Goal: Task Accomplishment & Management: Use online tool/utility

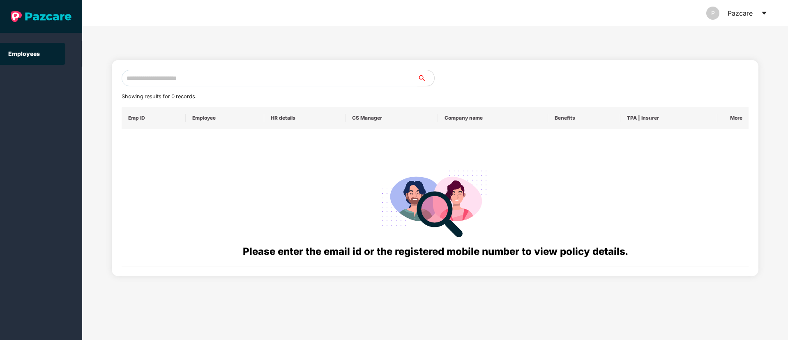
click at [156, 79] on input "text" at bounding box center [270, 78] width 296 height 16
paste input "**********"
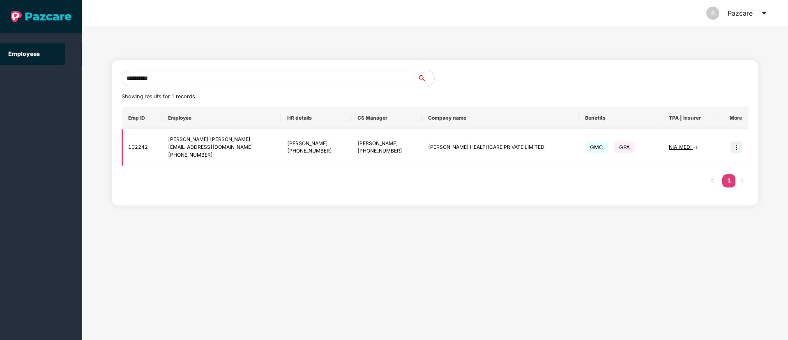
type input "**********"
click at [734, 145] on img at bounding box center [736, 147] width 12 height 12
drag, startPoint x: 200, startPoint y: 74, endPoint x: 125, endPoint y: 78, distance: 75.7
click at [35, 78] on section "**********" at bounding box center [394, 170] width 788 height 340
click at [736, 147] on img at bounding box center [736, 147] width 12 height 12
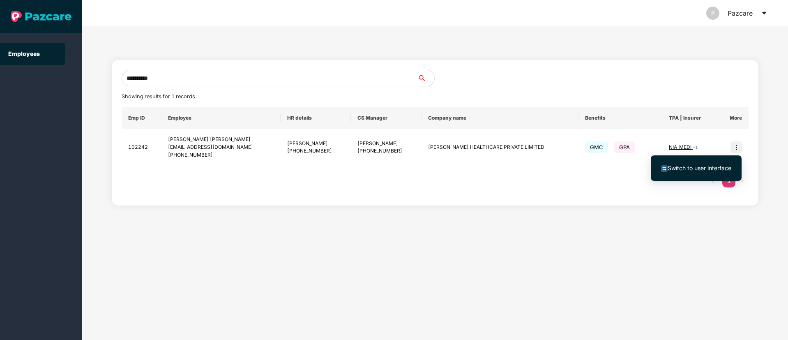
click at [701, 161] on li "Switch to user interface" at bounding box center [696, 167] width 91 height 17
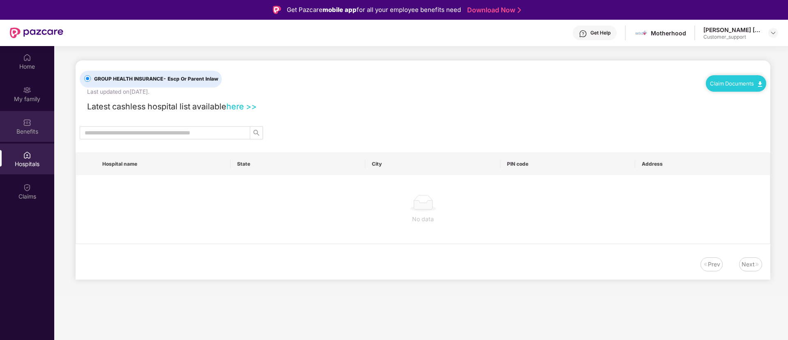
click at [27, 131] on div "Benefits" at bounding box center [27, 131] width 54 height 8
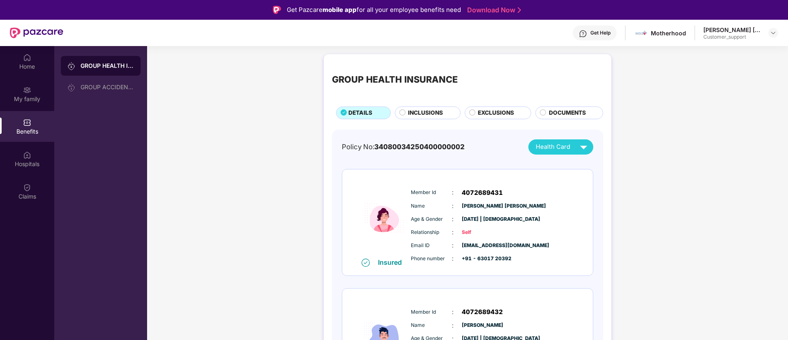
click at [428, 113] on span "INCLUSIONS" at bounding box center [425, 112] width 35 height 9
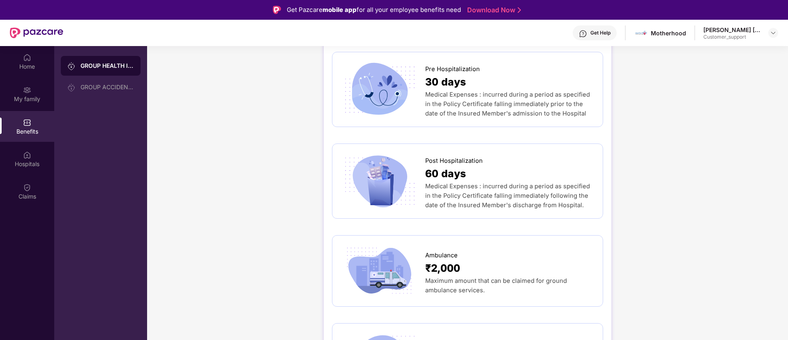
scroll to position [555, 0]
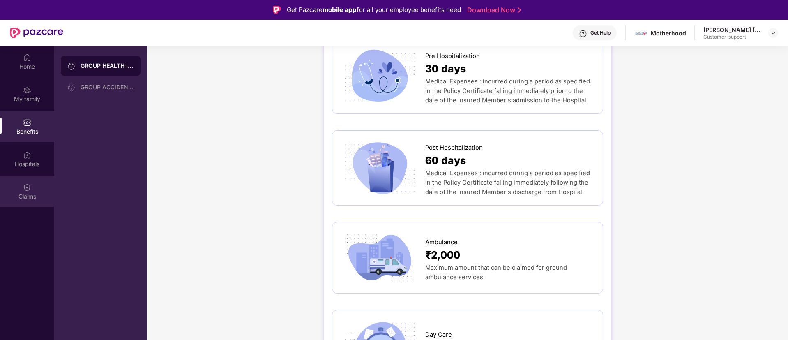
click at [22, 181] on div "Claims" at bounding box center [27, 191] width 54 height 31
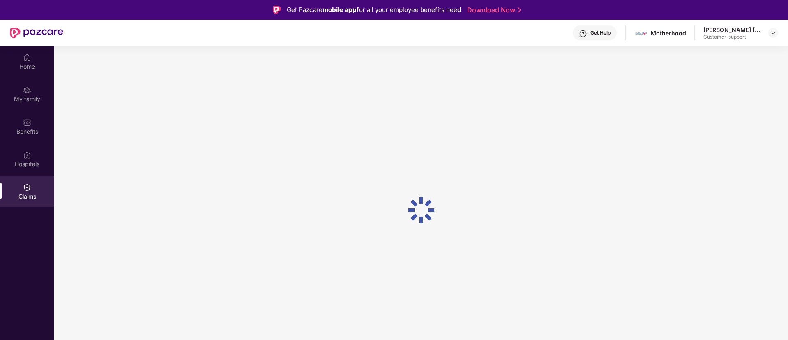
scroll to position [0, 0]
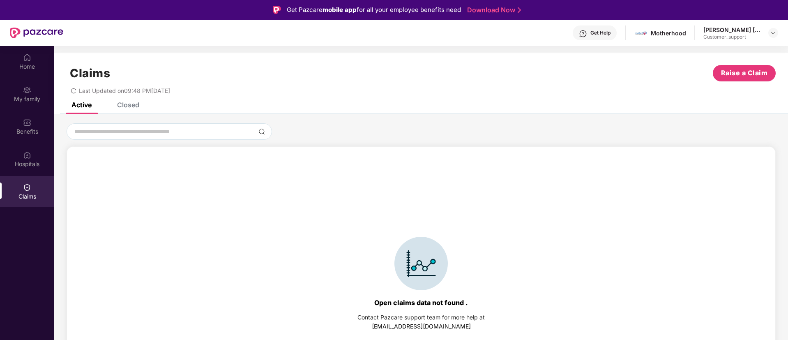
click at [130, 104] on div "Closed" at bounding box center [128, 105] width 22 height 8
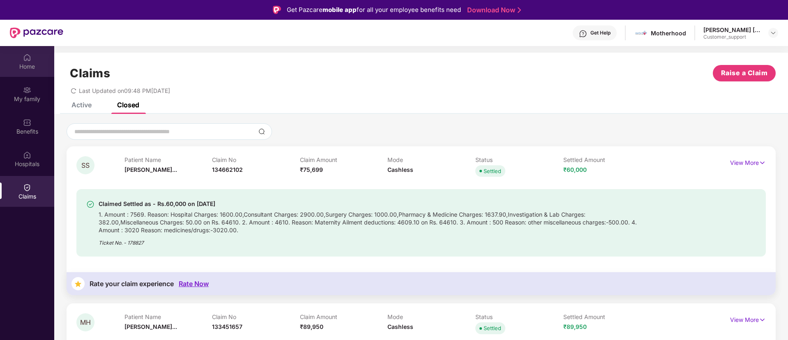
click at [14, 67] on div "Home" at bounding box center [27, 66] width 54 height 8
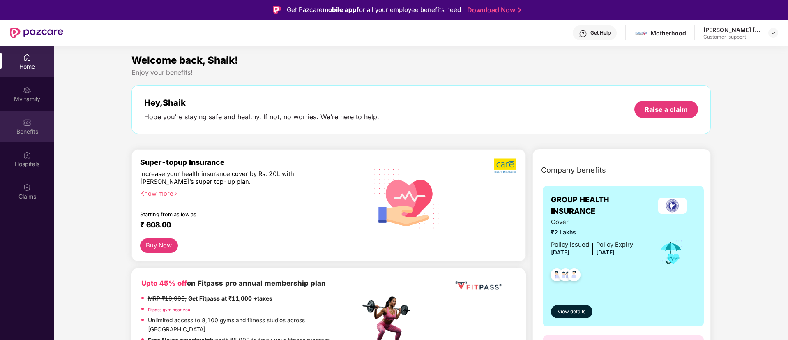
click at [33, 135] on div "Benefits" at bounding box center [27, 131] width 54 height 8
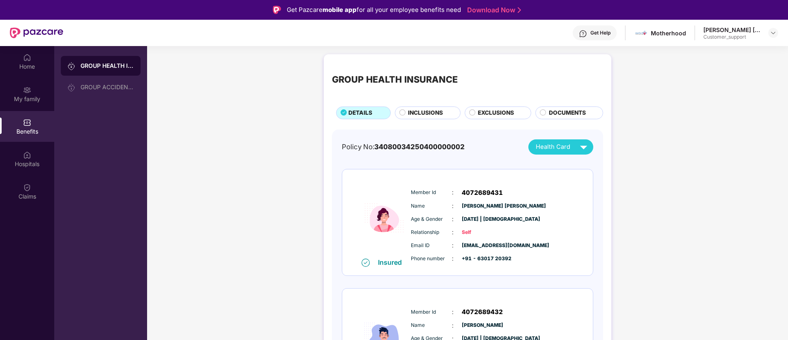
click at [593, 37] on div "Get Help" at bounding box center [595, 32] width 44 height 15
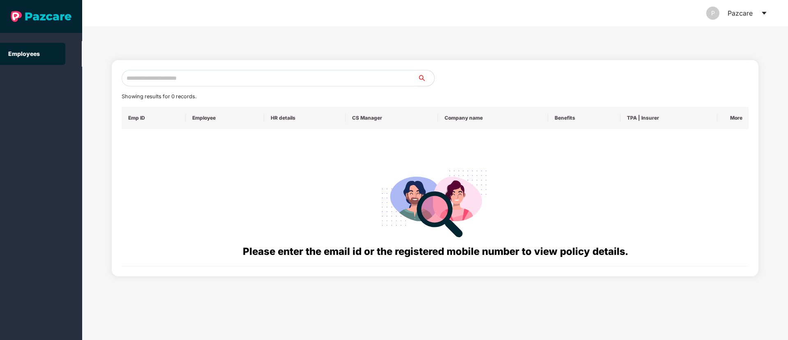
click at [175, 81] on input "text" at bounding box center [270, 78] width 296 height 16
paste input "**********"
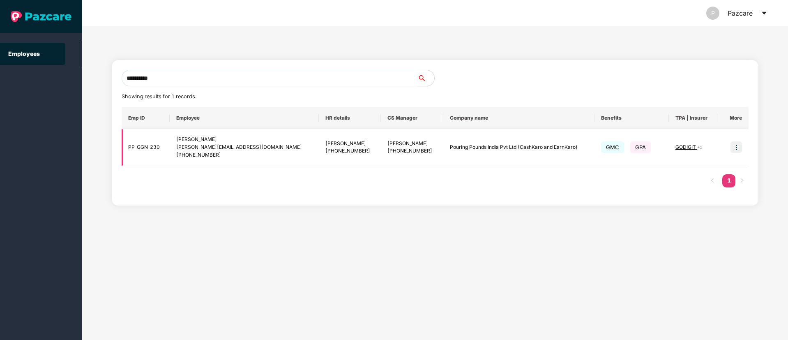
type input "**********"
click at [739, 145] on img at bounding box center [736, 147] width 12 height 12
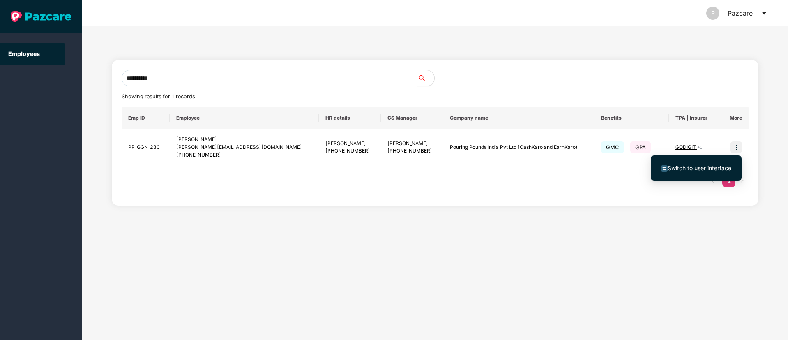
click at [708, 163] on li "Switch to user interface" at bounding box center [696, 167] width 91 height 17
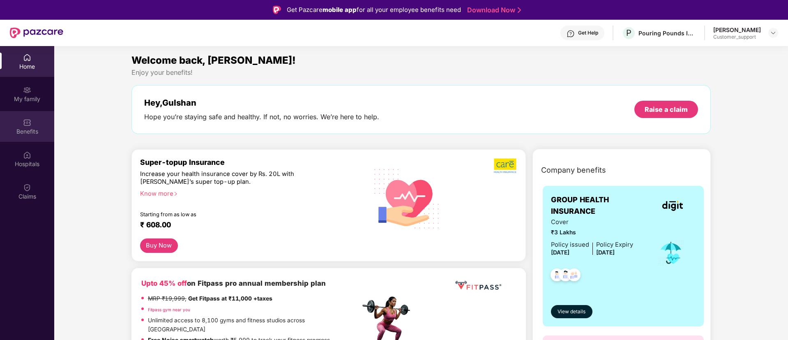
click at [27, 124] on img at bounding box center [27, 122] width 8 height 8
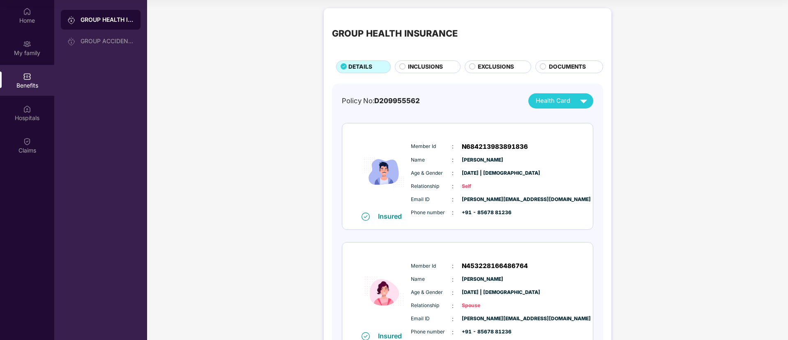
click at [437, 66] on span "INCLUSIONS" at bounding box center [425, 66] width 35 height 9
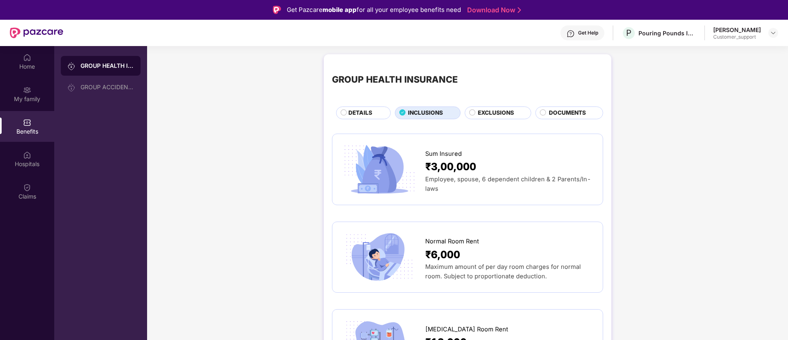
click at [363, 109] on span "DETAILS" at bounding box center [360, 112] width 24 height 9
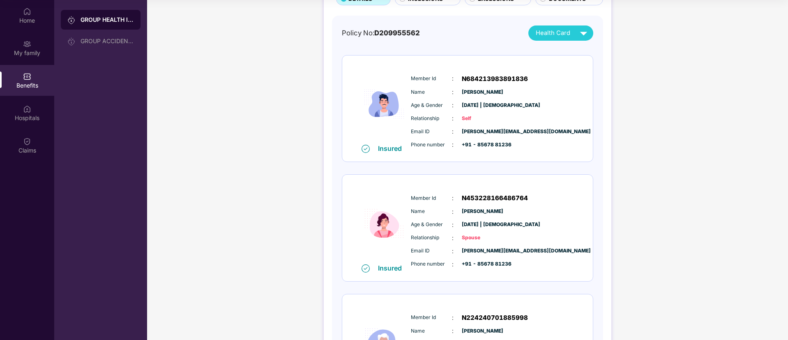
scroll to position [185, 0]
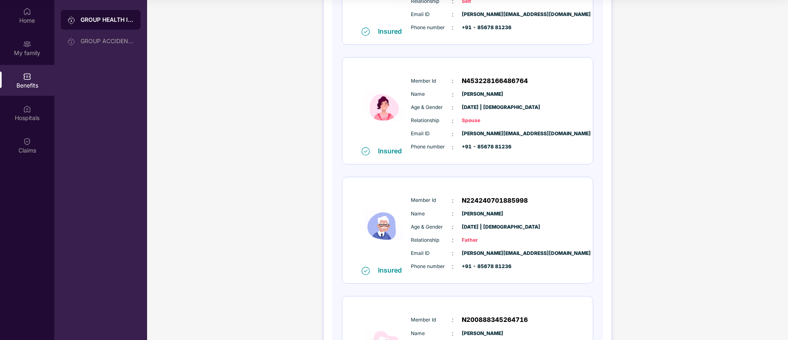
click at [483, 81] on span "N453228166486764" at bounding box center [495, 81] width 66 height 10
copy span "N453228166486764"
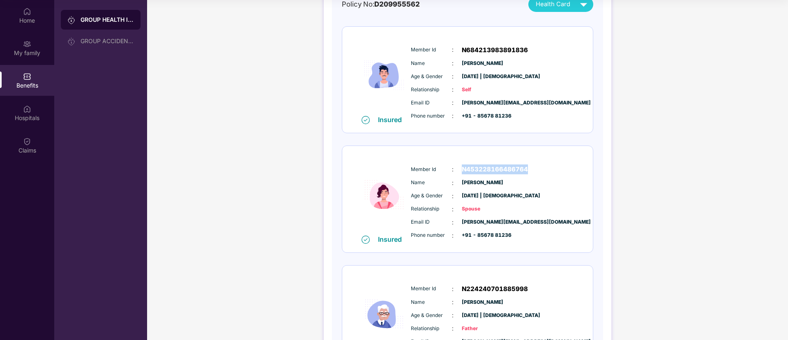
scroll to position [0, 0]
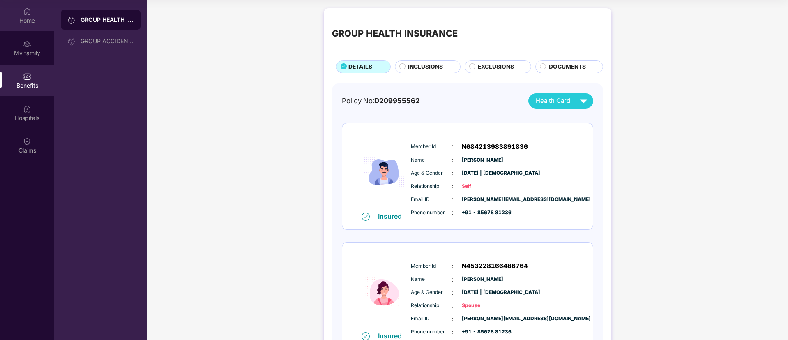
click at [23, 16] on div "Home" at bounding box center [27, 15] width 54 height 31
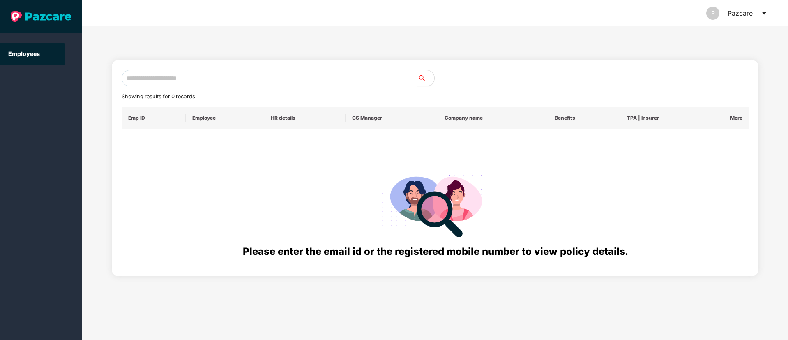
click at [161, 80] on input "text" at bounding box center [270, 78] width 296 height 16
paste input "**********"
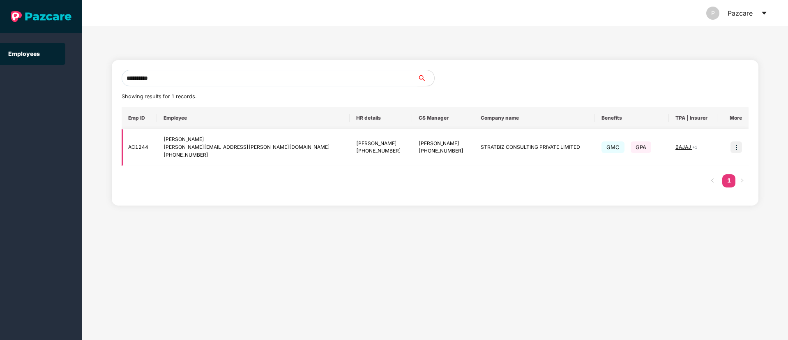
type input "**********"
click at [734, 144] on img at bounding box center [736, 147] width 12 height 12
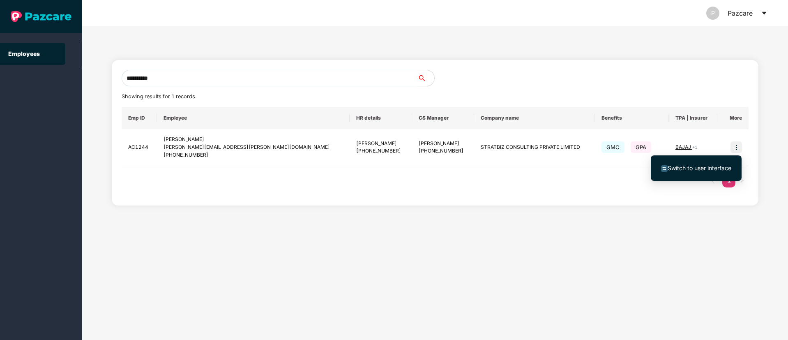
click at [698, 166] on span "Switch to user interface" at bounding box center [699, 167] width 64 height 7
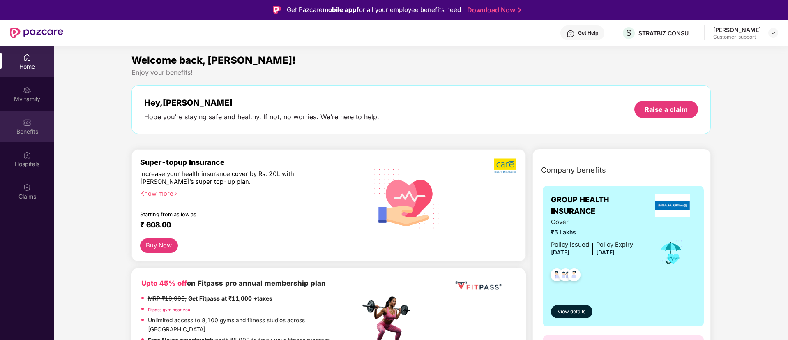
click at [20, 120] on div "Benefits" at bounding box center [27, 126] width 54 height 31
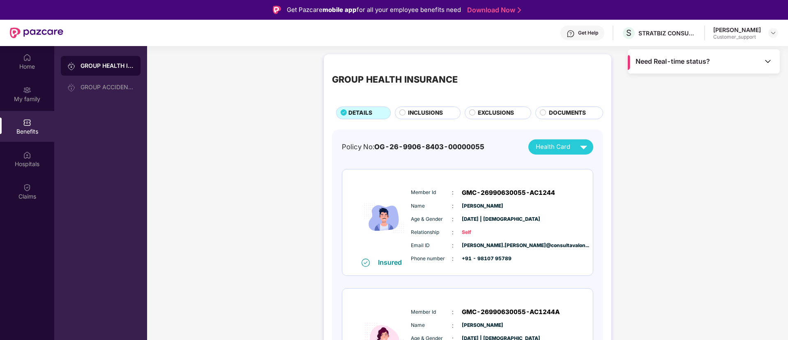
click at [503, 191] on span "GMC-26990630055-AC1244" at bounding box center [508, 193] width 93 height 10
click at [504, 191] on span "GMC-26990630055-AC1244" at bounding box center [508, 193] width 93 height 10
copy span "GMC-26990630055-AC1244"
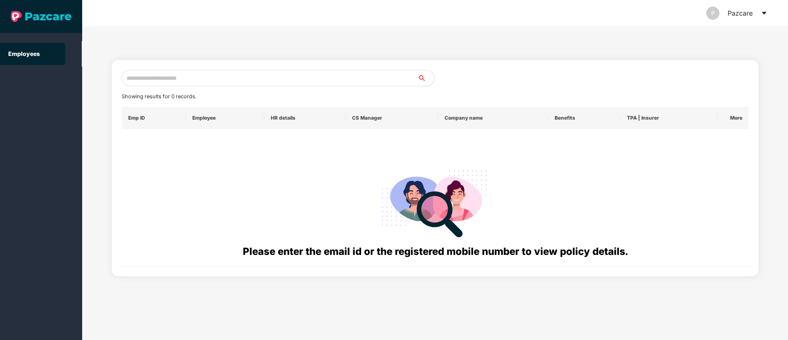
click at [222, 77] on input "text" at bounding box center [270, 78] width 296 height 16
paste input "**********"
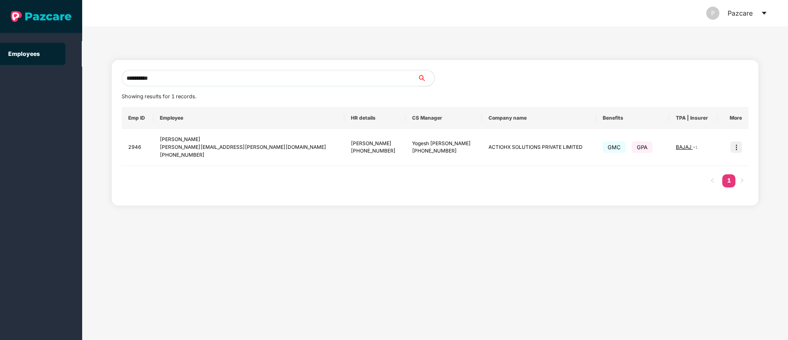
type input "**********"
click at [737, 145] on img at bounding box center [736, 147] width 12 height 12
click at [703, 163] on span "Switch to user interface" at bounding box center [696, 167] width 70 height 9
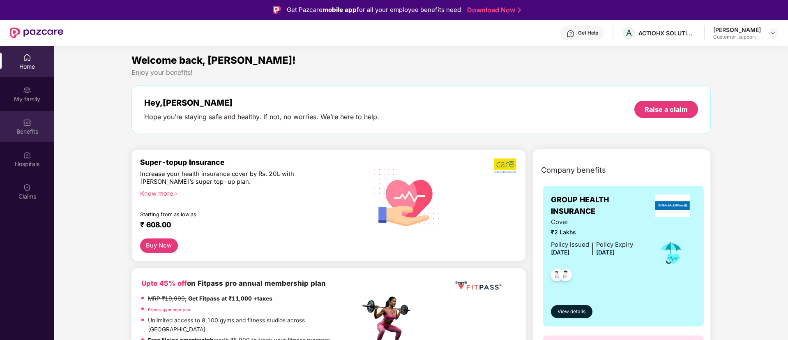
click at [31, 125] on div "Benefits" at bounding box center [27, 126] width 54 height 31
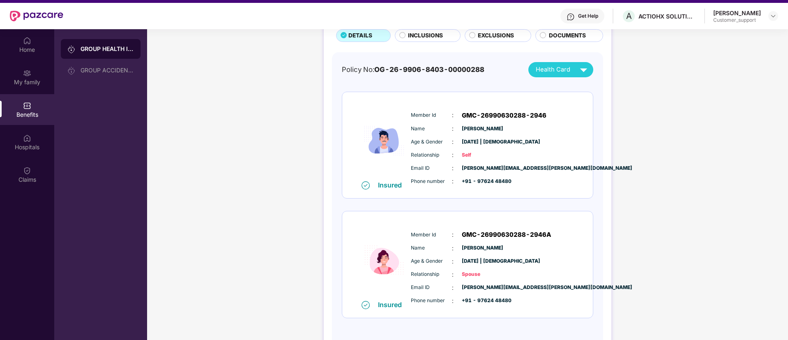
scroll to position [46, 0]
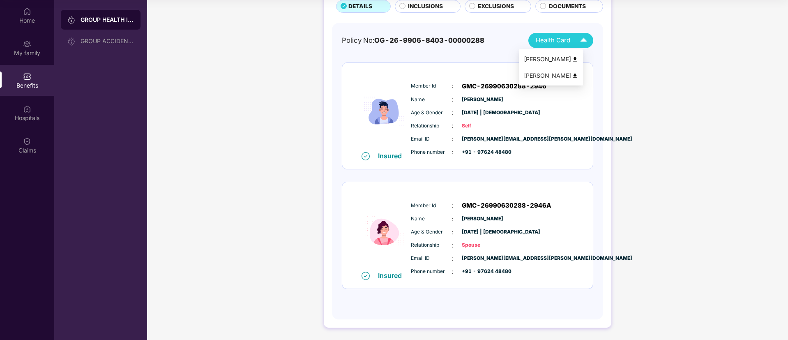
click at [564, 42] on span "Health Card" at bounding box center [553, 40] width 35 height 9
click at [566, 71] on div "Amarjeet Kaur Ramgadia" at bounding box center [551, 75] width 54 height 9
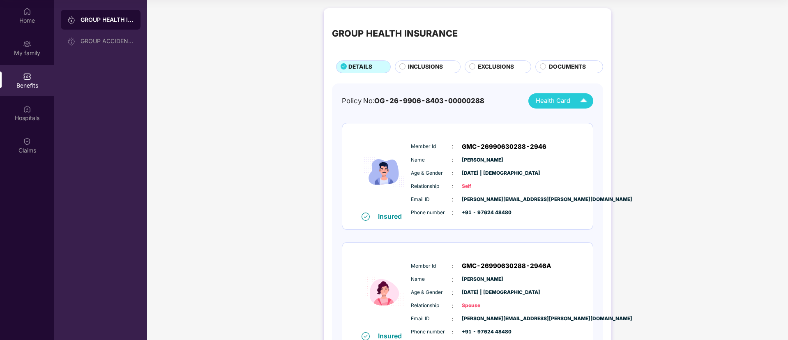
scroll to position [0, 0]
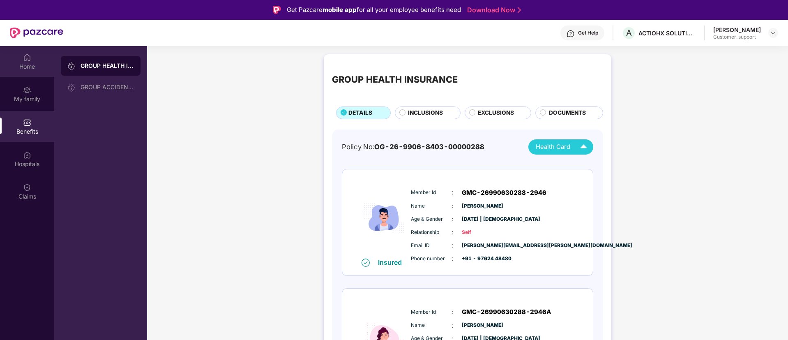
click at [21, 67] on div "Home" at bounding box center [27, 66] width 54 height 8
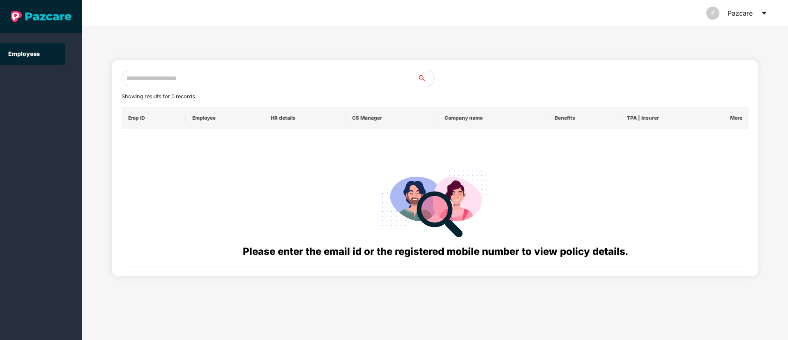
click at [198, 75] on input "text" at bounding box center [270, 78] width 296 height 16
paste input "**********"
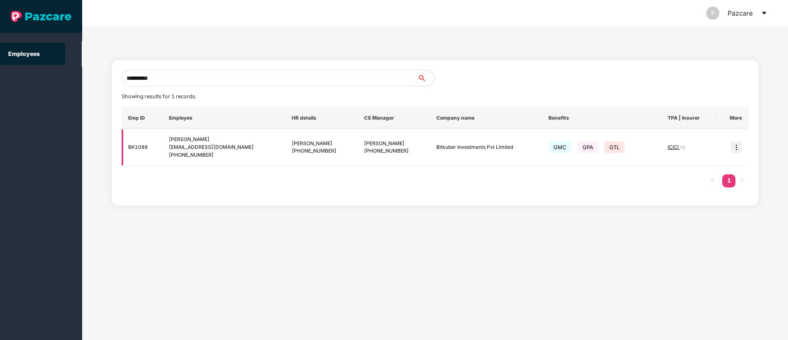
type input "**********"
click at [292, 151] on div "+918919612091" at bounding box center [321, 151] width 59 height 8
click at [736, 147] on img at bounding box center [736, 147] width 12 height 12
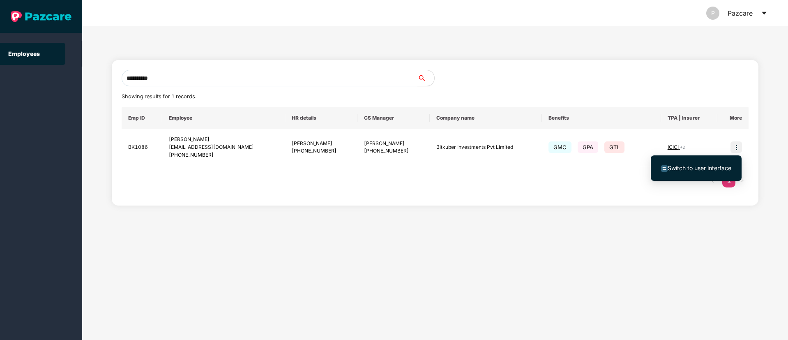
click at [713, 169] on span "Switch to user interface" at bounding box center [699, 167] width 64 height 7
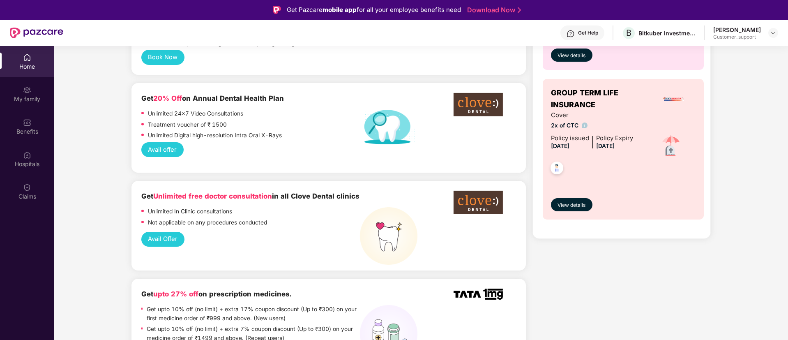
scroll to position [370, 0]
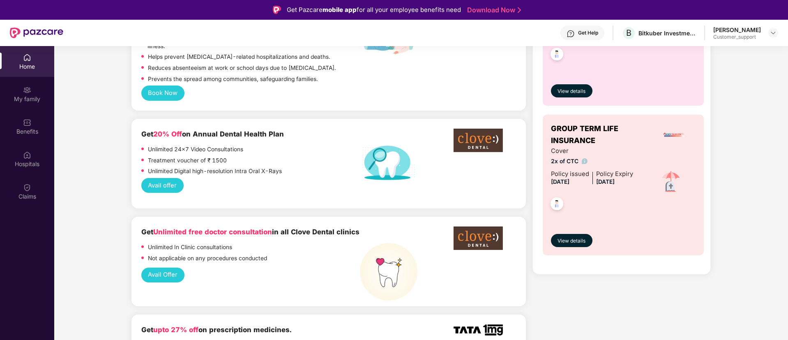
click at [168, 178] on button "Avail offer" at bounding box center [162, 185] width 42 height 15
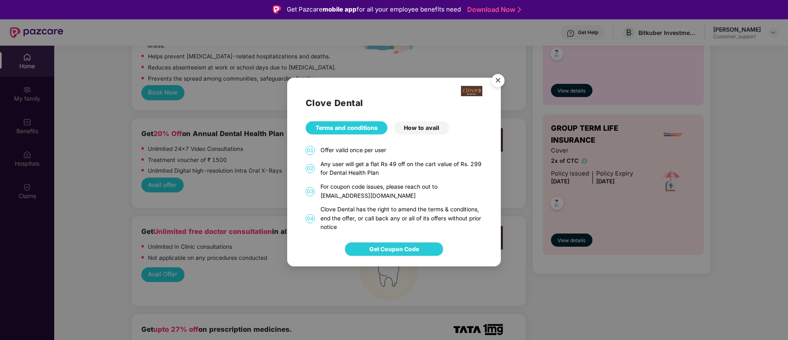
scroll to position [0, 0]
click at [424, 129] on div "How to avail" at bounding box center [421, 127] width 55 height 13
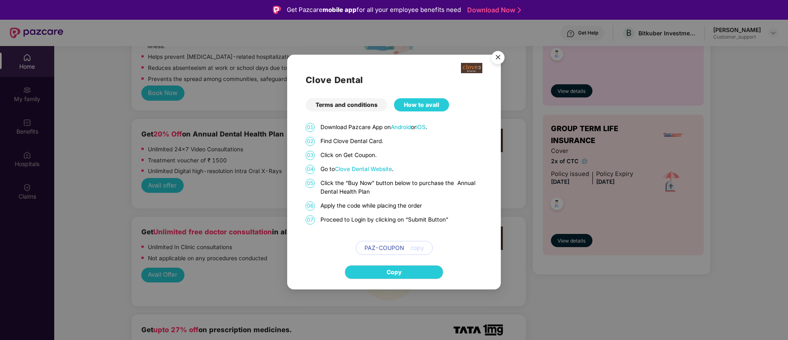
click at [333, 103] on div "Terms and conditions" at bounding box center [347, 104] width 82 height 13
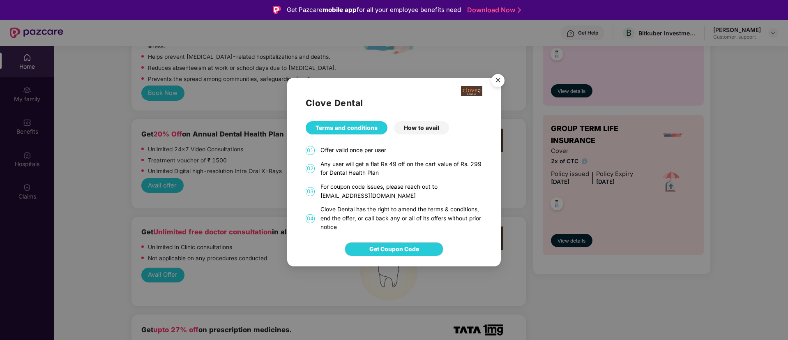
click at [495, 80] on img "Close" at bounding box center [497, 81] width 23 height 23
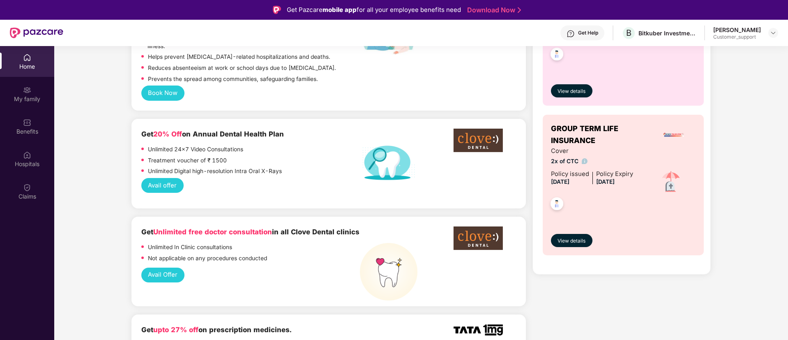
click at [169, 178] on button "Avail offer" at bounding box center [162, 185] width 42 height 15
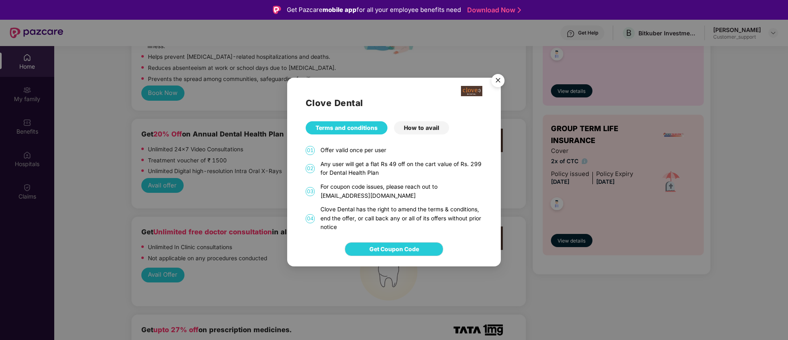
click at [502, 76] on img "Close" at bounding box center [497, 81] width 23 height 23
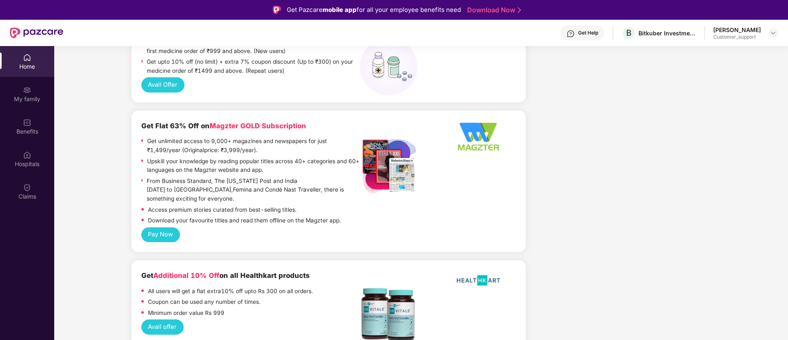
scroll to position [616, 0]
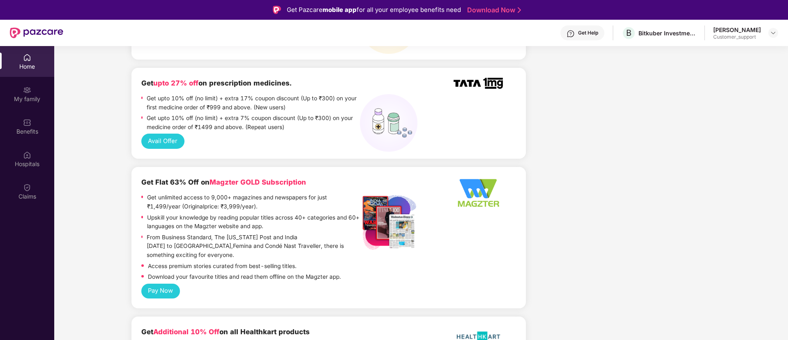
click at [166, 139] on button "Avail Offer" at bounding box center [162, 140] width 43 height 15
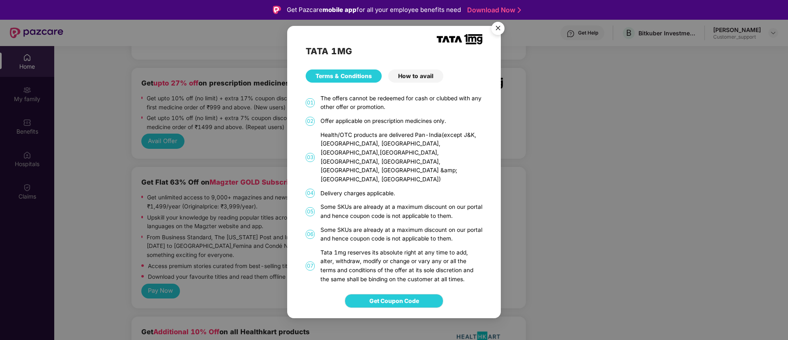
click at [423, 81] on div "How to avail" at bounding box center [415, 75] width 55 height 13
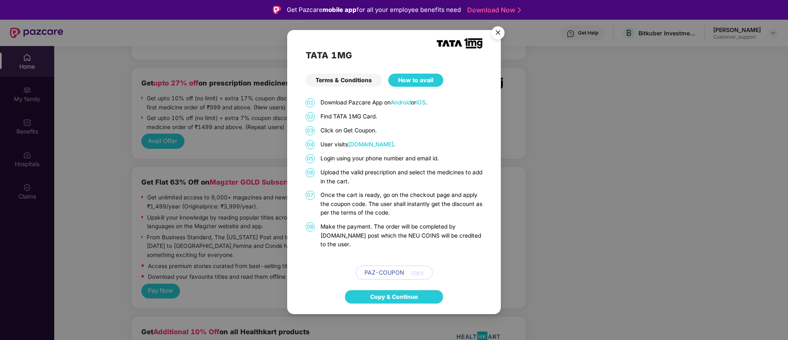
click at [395, 268] on span "PAZ-COUPON" at bounding box center [384, 272] width 40 height 9
copy span "PAZ-COUPON"
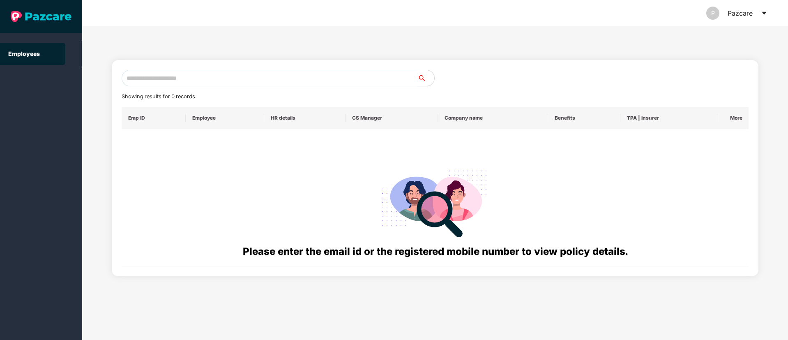
click at [157, 80] on input "text" at bounding box center [270, 78] width 296 height 16
paste input "**********"
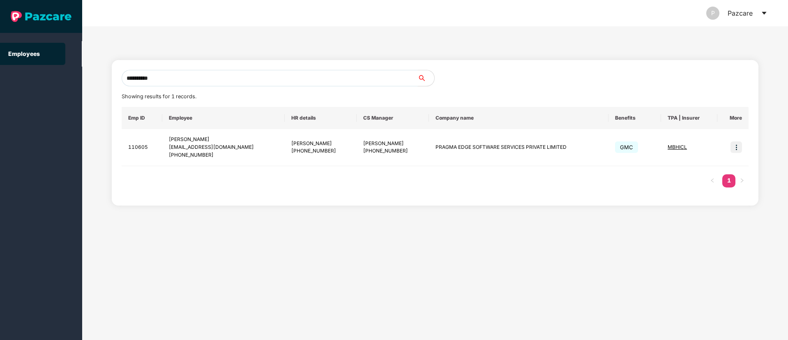
drag, startPoint x: 169, startPoint y: 81, endPoint x: 0, endPoint y: 78, distance: 168.9
click at [0, 78] on section "**********" at bounding box center [394, 170] width 788 height 340
paste input "text"
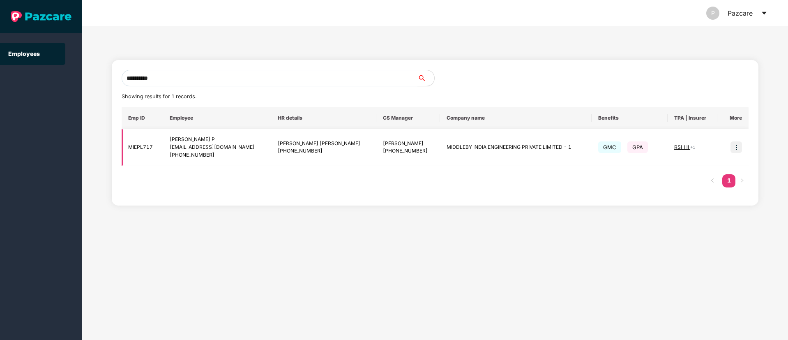
type input "**********"
click at [734, 149] on img at bounding box center [736, 147] width 12 height 12
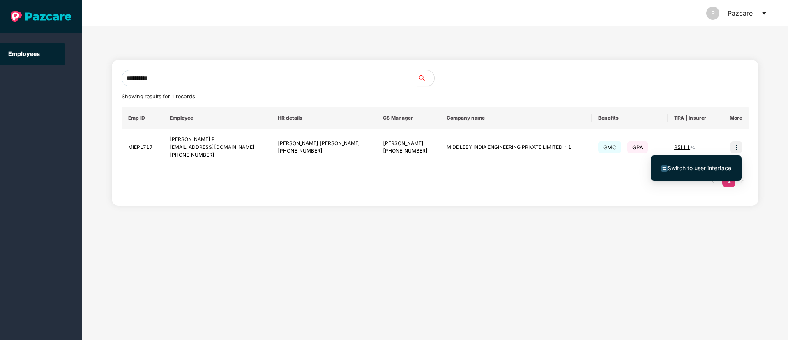
click at [653, 177] on ul "Switch to user interface" at bounding box center [696, 167] width 91 height 25
click at [674, 171] on span "Switch to user interface" at bounding box center [699, 167] width 64 height 7
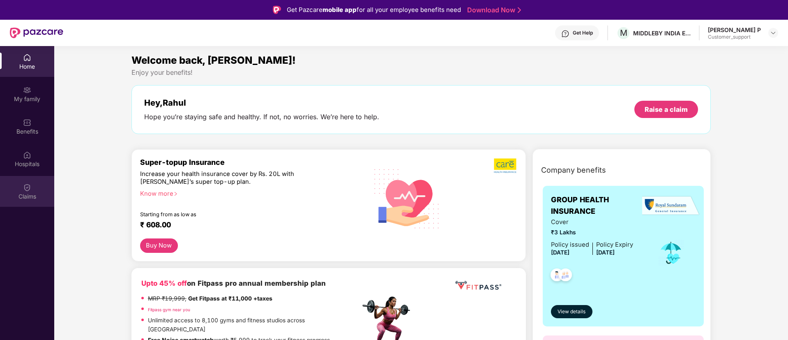
click at [18, 187] on div "Claims" at bounding box center [27, 191] width 54 height 31
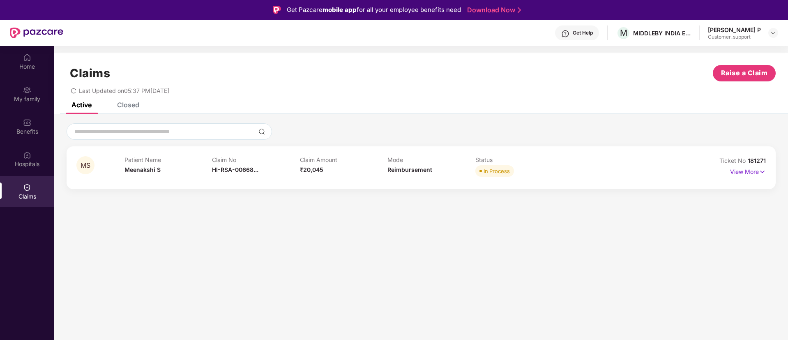
click at [749, 177] on div "View More" at bounding box center [748, 171] width 36 height 13
click at [748, 170] on p "View More" at bounding box center [748, 170] width 36 height 11
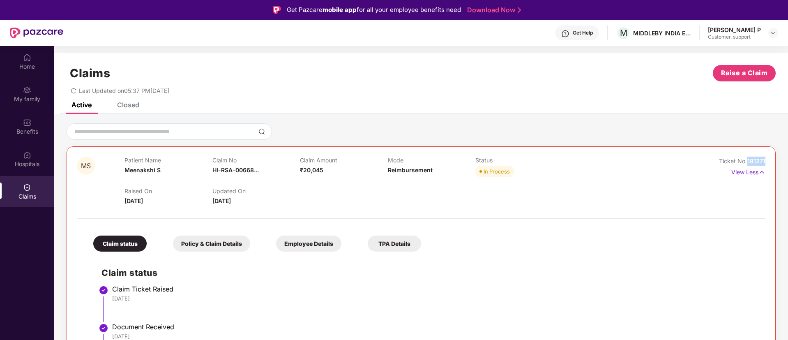
drag, startPoint x: 768, startPoint y: 161, endPoint x: 746, endPoint y: 163, distance: 22.7
click at [746, 163] on div "MS Patient Name Meenakshi S Claim No HI-RSA-00668... Claim Amount ₹20,045 Mode …" at bounding box center [421, 322] width 709 height 353
copy span "181271"
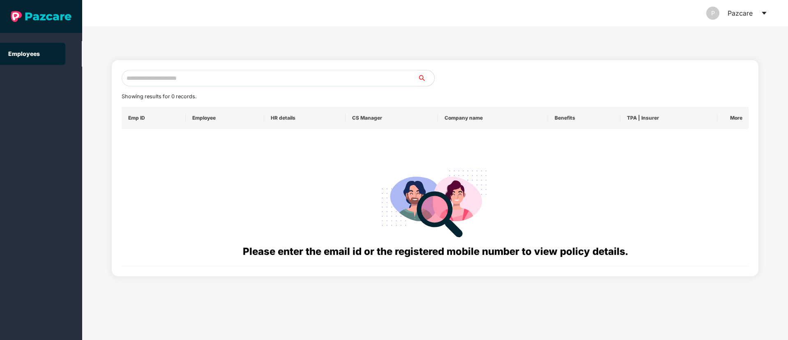
click at [145, 76] on input "text" at bounding box center [270, 78] width 296 height 16
paste input "**********"
paste input "text"
drag, startPoint x: 176, startPoint y: 79, endPoint x: 66, endPoint y: 83, distance: 109.7
click at [66, 83] on section "**********" at bounding box center [394, 170] width 788 height 340
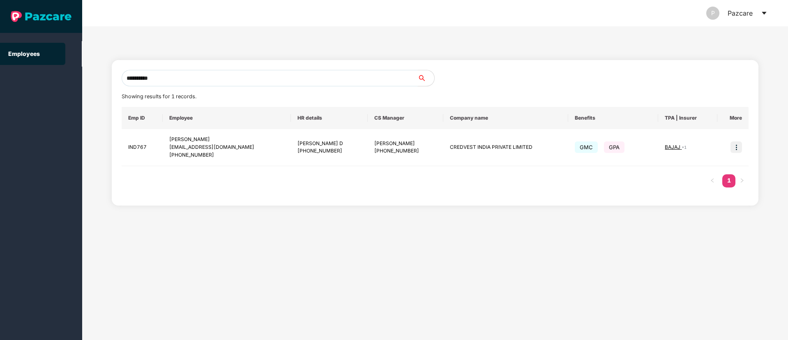
drag, startPoint x: 124, startPoint y: 83, endPoint x: 0, endPoint y: 101, distance: 125.0
click at [0, 101] on section "**********" at bounding box center [394, 170] width 788 height 340
paste input "**********"
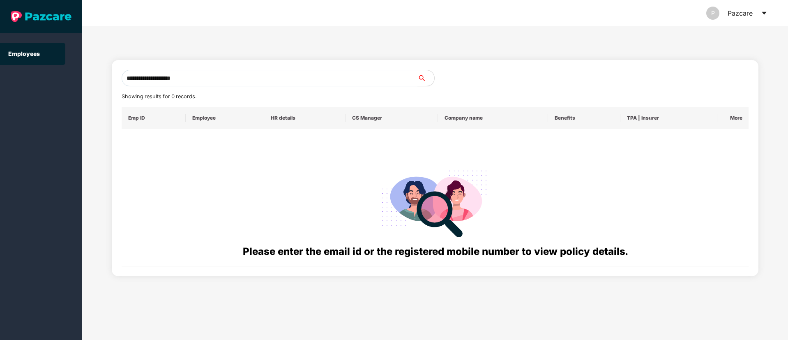
drag, startPoint x: 216, startPoint y: 79, endPoint x: 32, endPoint y: 75, distance: 183.2
click at [0, 75] on section "**********" at bounding box center [394, 170] width 788 height 340
paste input "text"
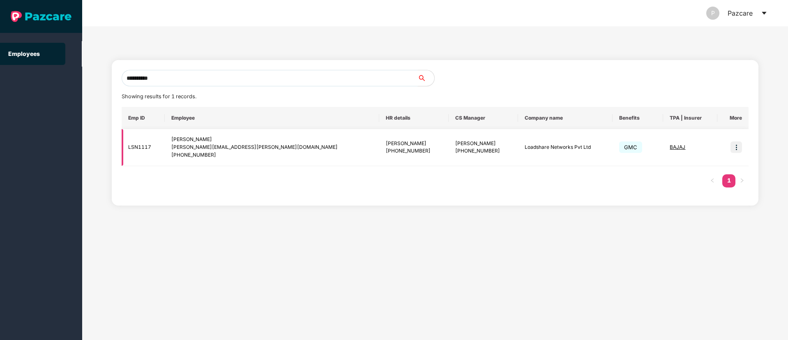
type input "**********"
click at [219, 147] on div "[PERSON_NAME][EMAIL_ADDRESS][PERSON_NAME][DOMAIN_NAME]" at bounding box center [272, 147] width 202 height 8
click at [735, 149] on img at bounding box center [736, 147] width 12 height 12
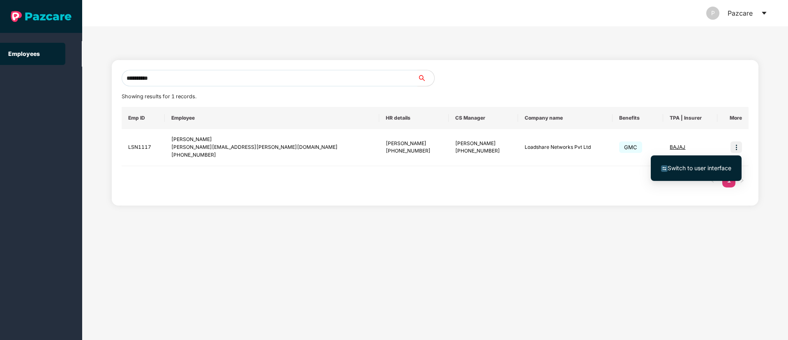
click at [695, 167] on span "Switch to user interface" at bounding box center [699, 167] width 64 height 7
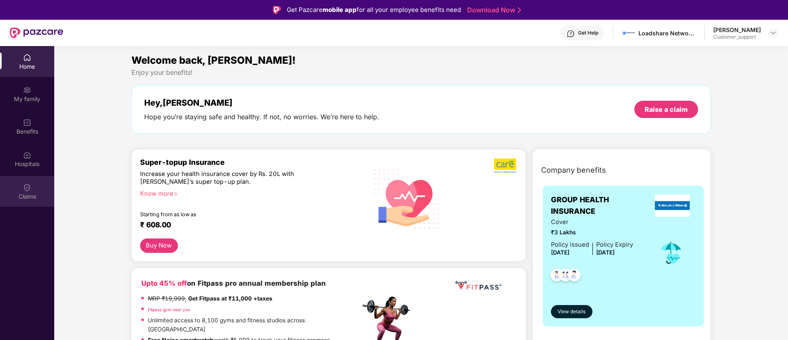
click at [20, 191] on div "Claims" at bounding box center [27, 191] width 54 height 31
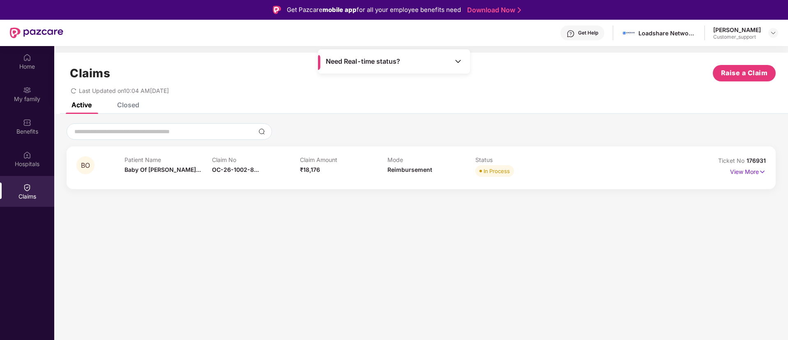
click at [723, 168] on div "View More" at bounding box center [722, 171] width 86 height 13
click at [734, 173] on p "View More" at bounding box center [748, 170] width 36 height 11
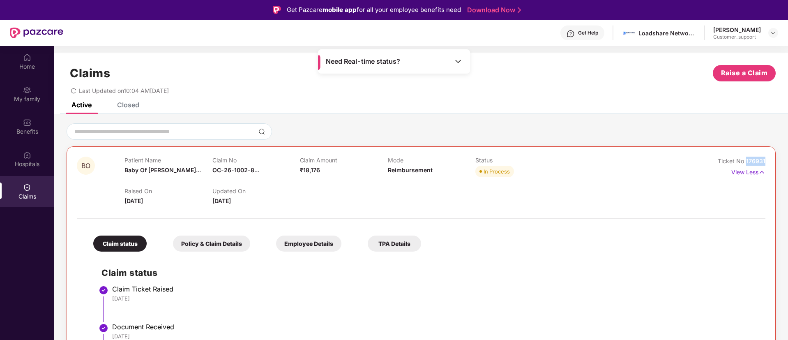
drag, startPoint x: 769, startPoint y: 161, endPoint x: 746, endPoint y: 161, distance: 23.0
click at [746, 161] on div "BO Patient Name Baby Of Monis... Claim No OC-26-1002-8... Claim Amount ₹18,176 …" at bounding box center [421, 303] width 709 height 315
copy span "176931"
click at [459, 60] on img at bounding box center [458, 61] width 8 height 8
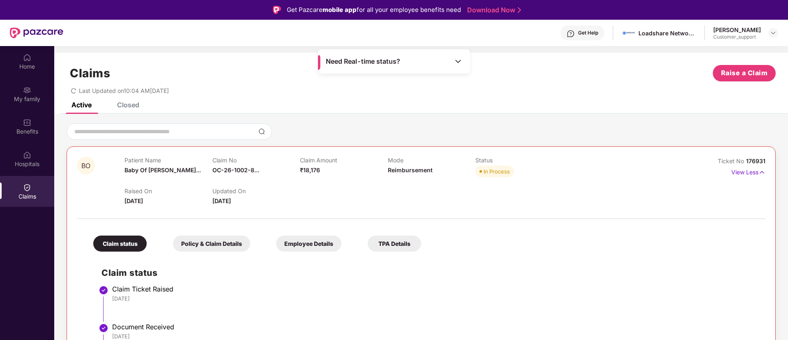
drag, startPoint x: 550, startPoint y: 78, endPoint x: 458, endPoint y: 48, distance: 96.4
click at [550, 78] on div "Claims Raise a Claim" at bounding box center [421, 73] width 709 height 16
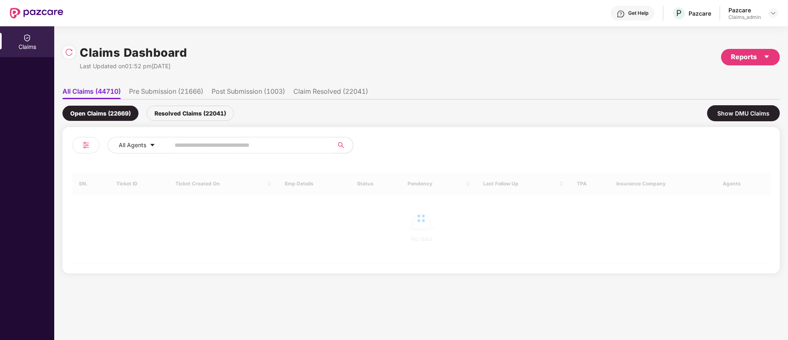
drag, startPoint x: 226, startPoint y: 140, endPoint x: 216, endPoint y: 141, distance: 10.3
click at [216, 141] on input "text" at bounding box center [248, 145] width 147 height 12
paste input "******"
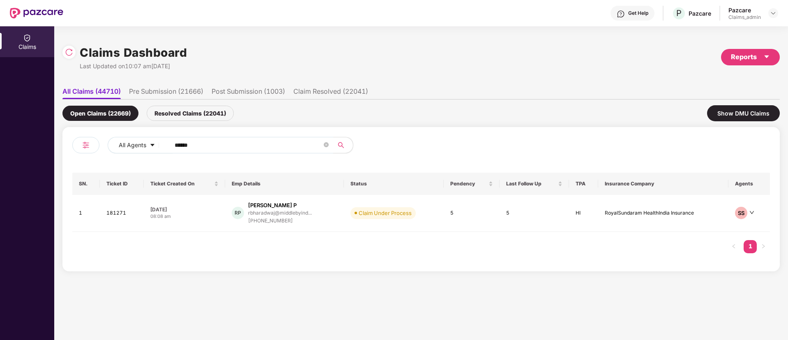
drag, startPoint x: 212, startPoint y: 144, endPoint x: 172, endPoint y: 172, distance: 48.4
click at [25, 144] on div "Claims Claims Dashboard Last Updated on 10:07 am[DATE] Reports All Claims (4471…" at bounding box center [394, 182] width 788 height 313
paste input "text"
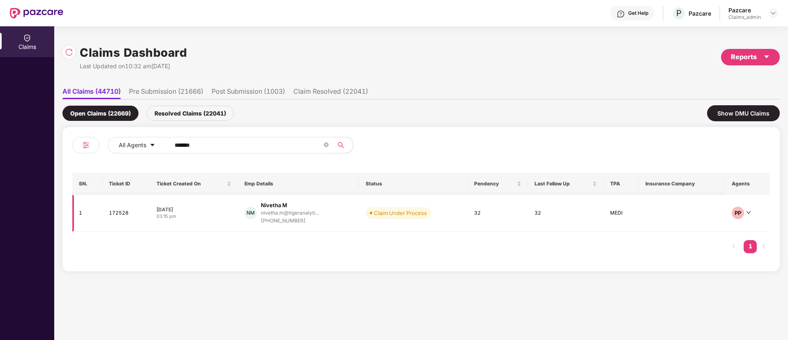
type input "******"
click at [284, 225] on td "NM Nivetha M nivetha.m@tigeranalyti... [PHONE_NUMBER]" at bounding box center [298, 213] width 121 height 37
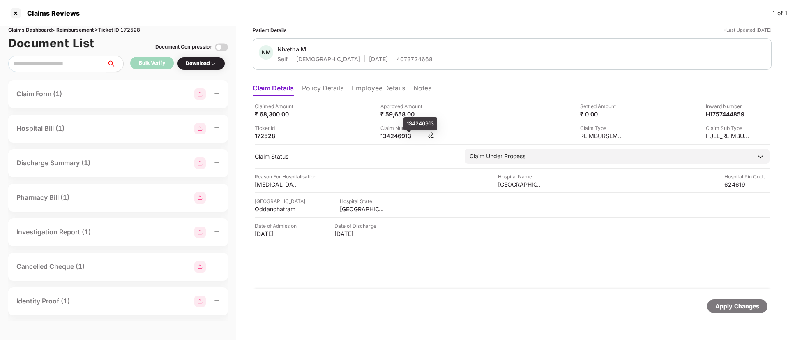
click at [397, 136] on div "134246913" at bounding box center [402, 136] width 45 height 8
copy div "134246913"
click at [15, 14] on div at bounding box center [15, 13] width 13 height 13
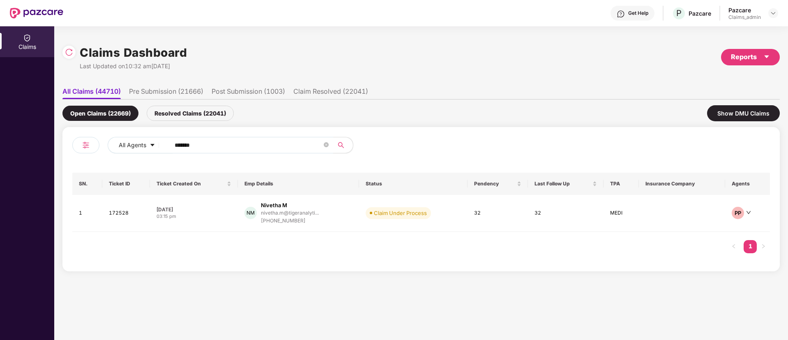
drag, startPoint x: 246, startPoint y: 141, endPoint x: 81, endPoint y: 149, distance: 164.9
click at [81, 149] on div "All Agents ******" at bounding box center [246, 148] width 349 height 23
paste input "text"
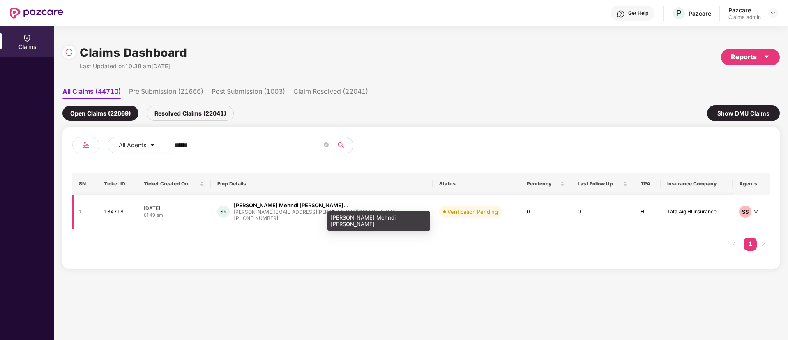
type input "******"
click at [291, 203] on div "[PERSON_NAME] Mehndi [PERSON_NAME]..." at bounding box center [291, 205] width 115 height 8
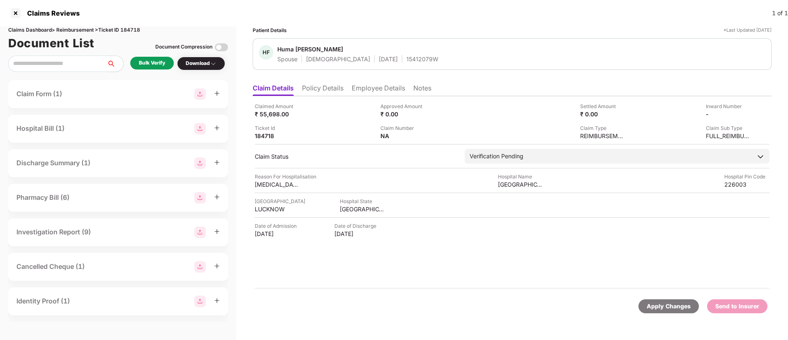
click at [152, 64] on div "Bulk Verify" at bounding box center [152, 63] width 26 height 8
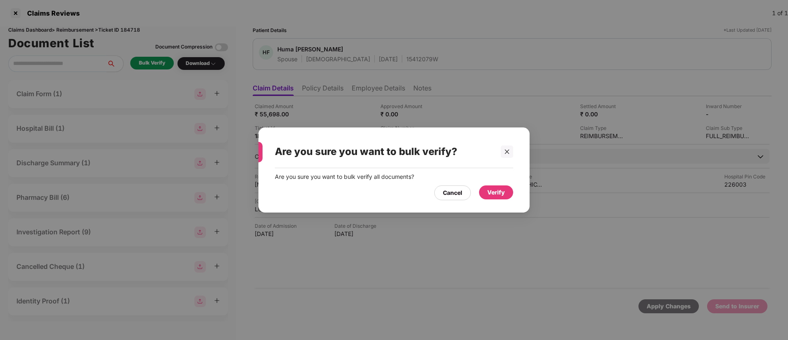
click at [490, 192] on div "Verify" at bounding box center [496, 192] width 18 height 9
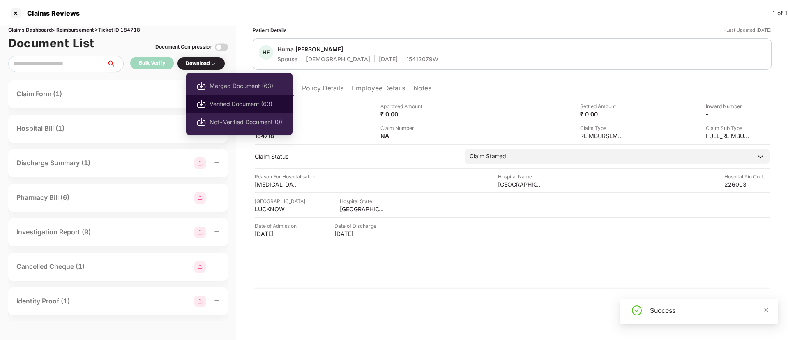
click at [232, 105] on span "Verified Document (63)" at bounding box center [245, 103] width 73 height 9
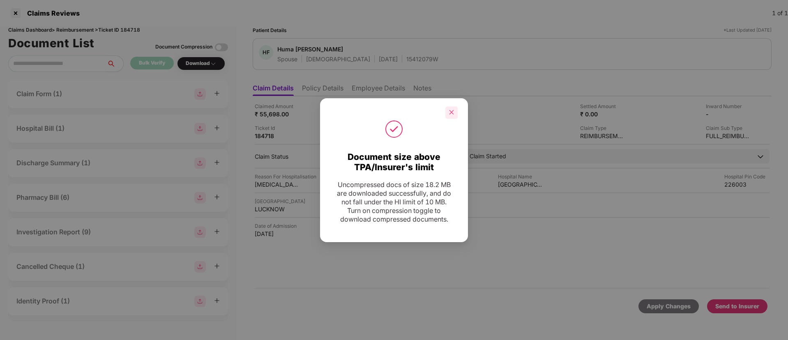
click at [453, 109] on icon "close" at bounding box center [452, 112] width 6 height 6
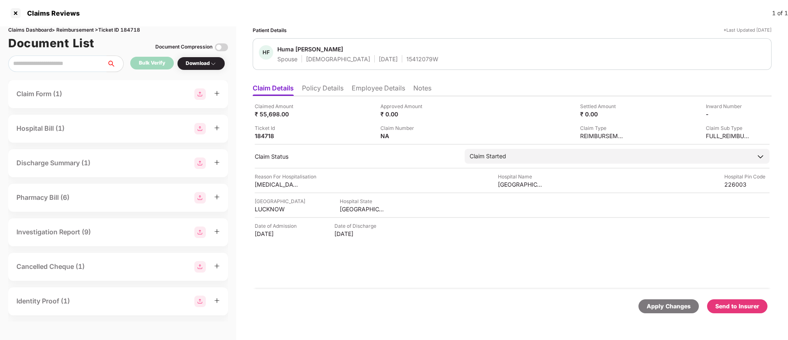
click at [749, 304] on div "Send to Insurer" at bounding box center [737, 305] width 44 height 9
click at [16, 12] on div at bounding box center [15, 13] width 13 height 13
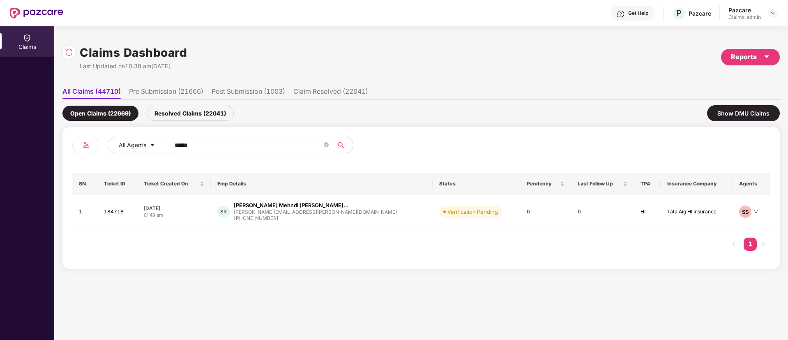
drag, startPoint x: 88, startPoint y: 146, endPoint x: 83, endPoint y: 147, distance: 5.8
click at [83, 147] on div "All Agents ******" at bounding box center [246, 148] width 349 height 23
paste input "text"
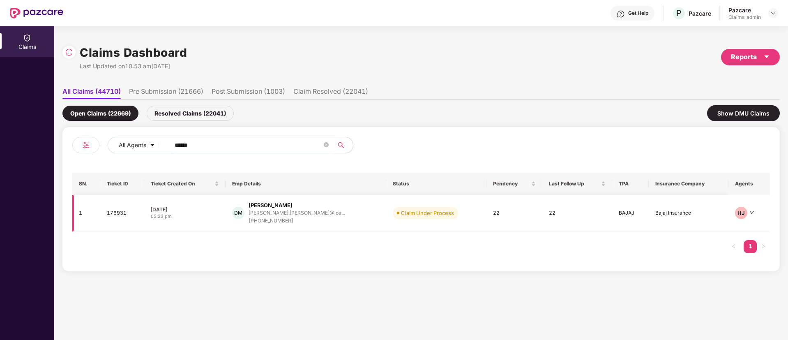
type input "******"
click at [279, 210] on div "[PERSON_NAME].[PERSON_NAME]@loa..." at bounding box center [297, 212] width 97 height 5
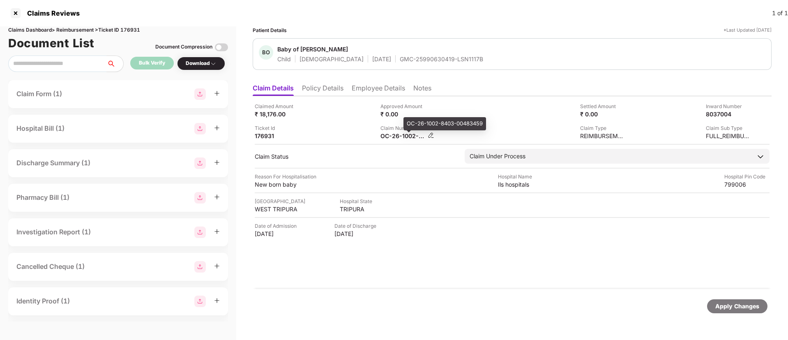
click at [385, 134] on div "OC-26-1002-8403-00483459" at bounding box center [402, 136] width 45 height 8
copy div
